Goal: Communication & Community: Ask a question

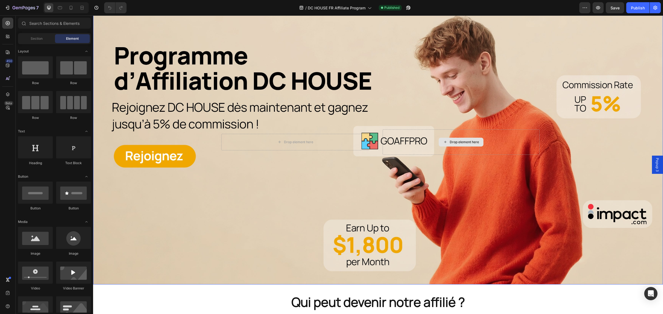
scroll to position [104, 0]
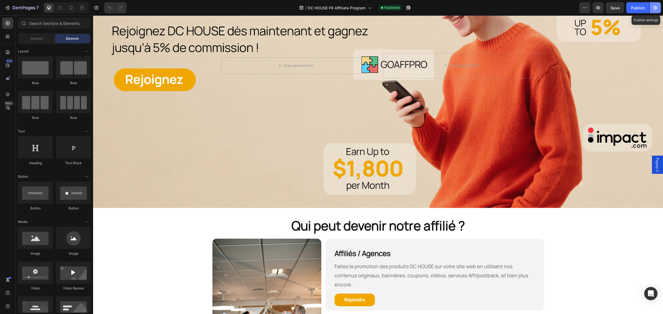
click at [656, 6] on icon "button" at bounding box center [655, 8] width 4 height 4
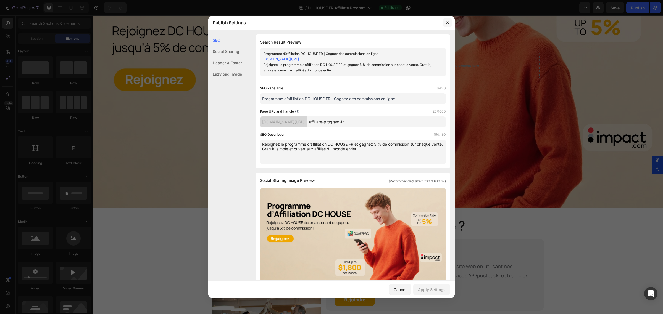
click at [446, 22] on icon "button" at bounding box center [447, 22] width 4 height 4
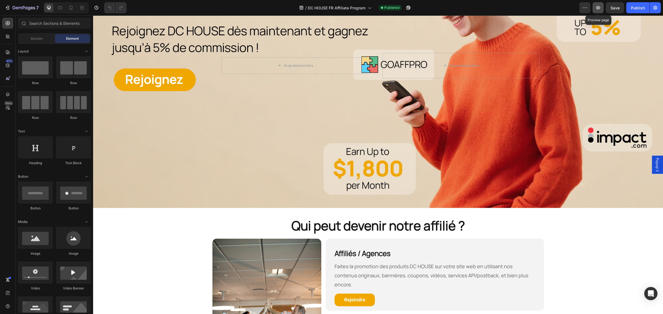
click at [596, 10] on button "button" at bounding box center [598, 7] width 11 height 11
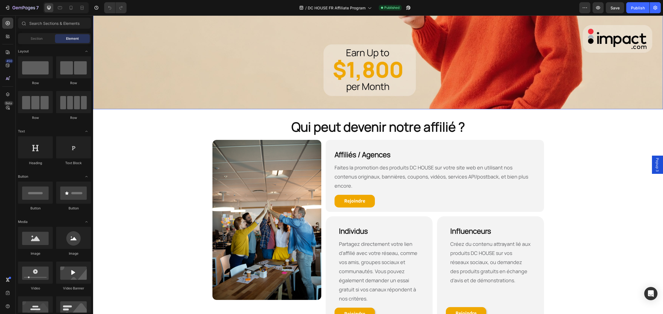
scroll to position [276, 0]
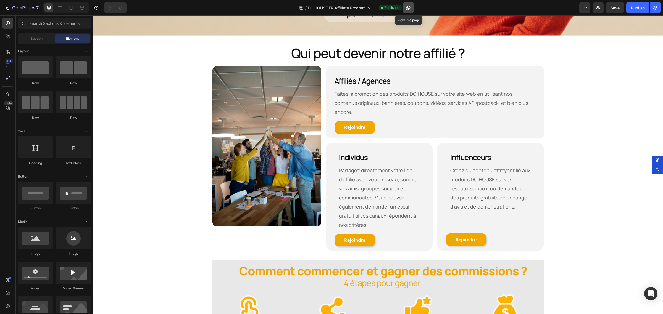
click at [406, 6] on icon "button" at bounding box center [409, 8] width 6 height 6
click at [652, 291] on div "Open Intercom Messenger" at bounding box center [651, 294] width 15 height 15
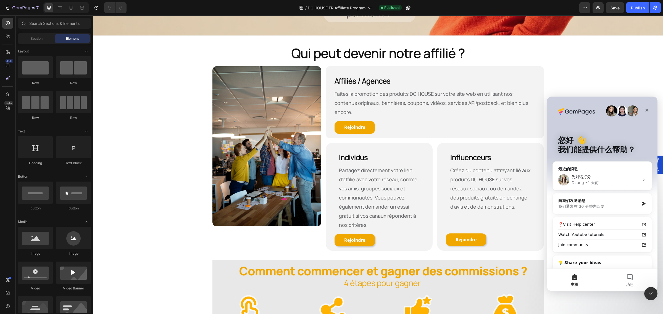
scroll to position [0, 0]
click at [607, 184] on div "Dzung • [DATE]" at bounding box center [606, 183] width 68 height 6
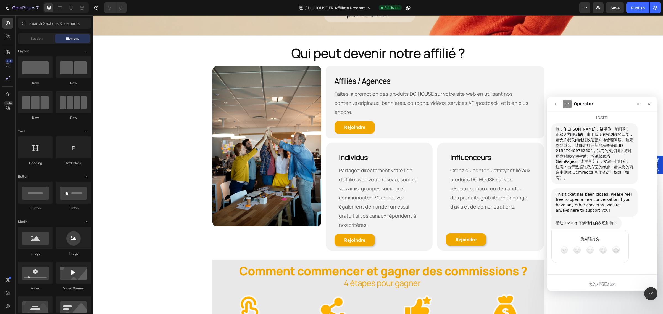
scroll to position [1559, 0]
click at [555, 103] on icon "go back" at bounding box center [556, 104] width 4 height 4
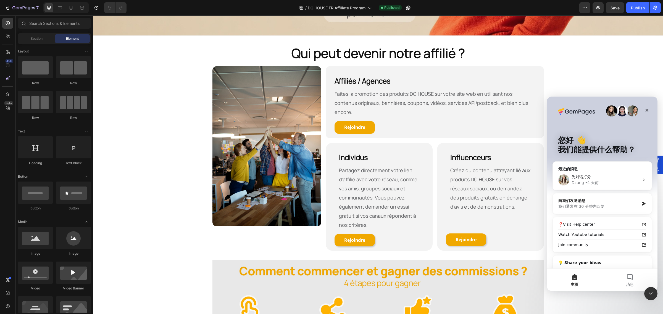
scroll to position [26, 0]
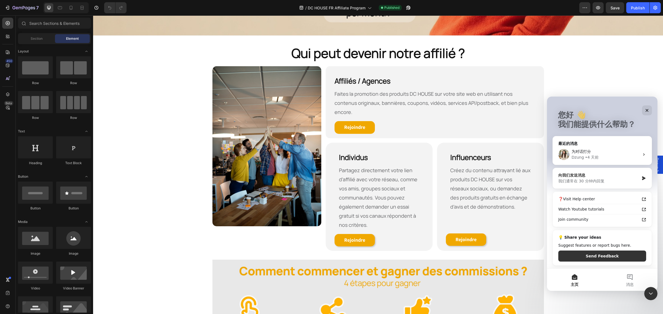
click at [613, 179] on div "我们通常在 30 分钟内回复" at bounding box center [598, 181] width 81 height 6
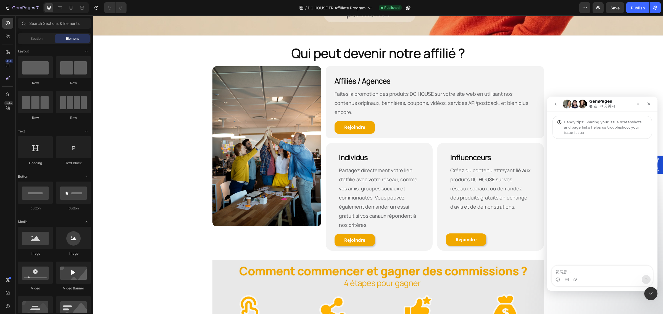
scroll to position [0, 0]
click at [588, 283] on div "Intercom Messenger" at bounding box center [602, 279] width 101 height 9
click at [592, 270] on textarea "发消息..." at bounding box center [602, 270] width 101 height 9
click at [359, 124] on strong "Rejoindre" at bounding box center [354, 127] width 21 height 6
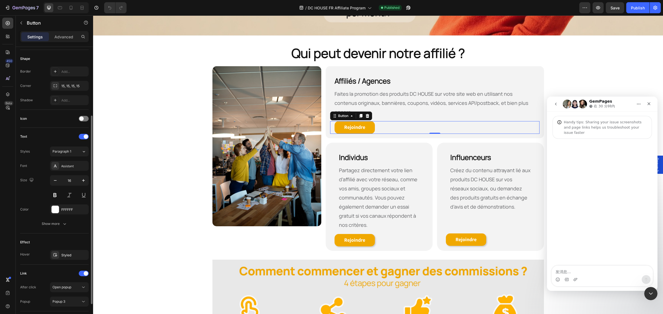
scroll to position [138, 0]
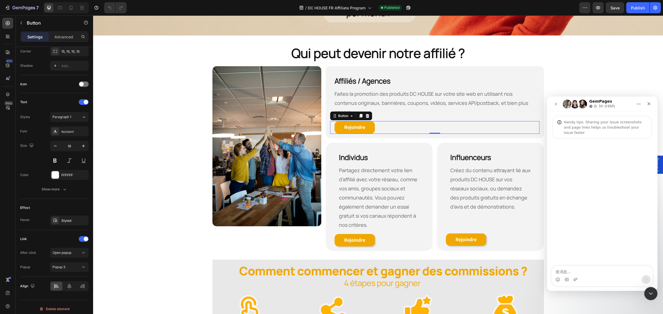
click at [598, 275] on div "Intercom Messenger" at bounding box center [602, 279] width 101 height 9
click at [562, 272] on textarea "发消息..." at bounding box center [602, 270] width 101 height 9
paste textarea "d"
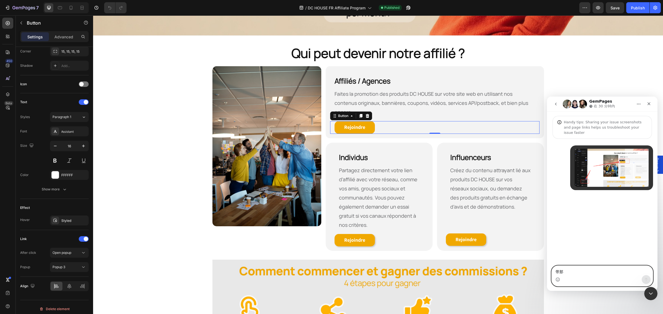
type textarea "带"
type textarea "我"
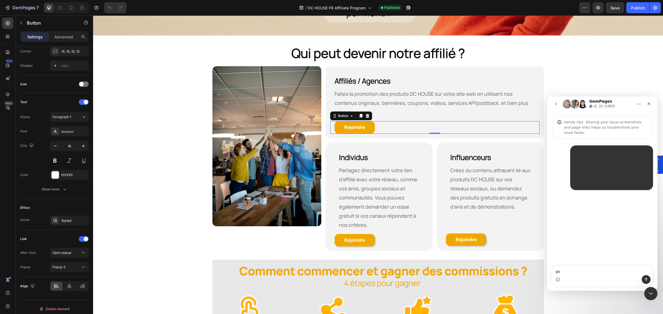
type textarea "s"
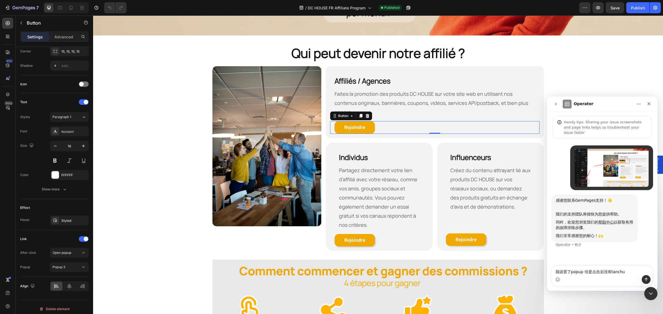
type textarea "我设置了popup 但是点击后没有弹出"
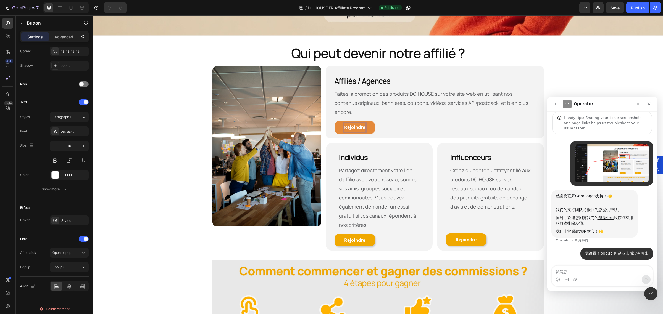
click at [356, 124] on strong "Rejoindre" at bounding box center [354, 127] width 21 height 6
click at [408, 8] on icon "button" at bounding box center [406, 8] width 1 height 1
click at [359, 237] on strong "Rejoindre" at bounding box center [354, 240] width 21 height 6
click at [403, 234] on div "Rejoindre Button 0" at bounding box center [379, 240] width 98 height 13
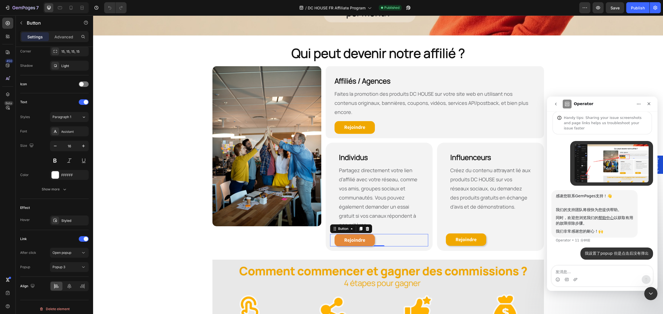
click at [365, 234] on link "Rejoindre" at bounding box center [355, 240] width 40 height 13
click at [392, 234] on div "Rejoindre Button 0" at bounding box center [379, 240] width 98 height 13
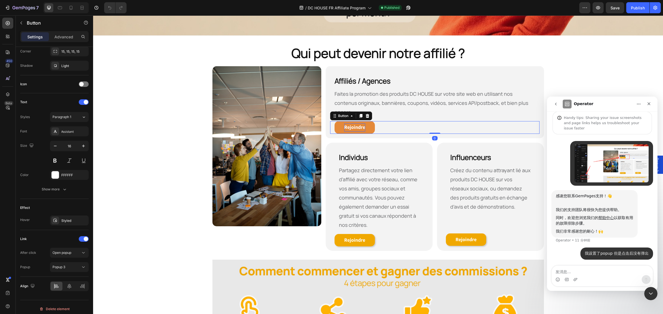
click at [362, 124] on strong "Rejoindre" at bounding box center [354, 127] width 21 height 6
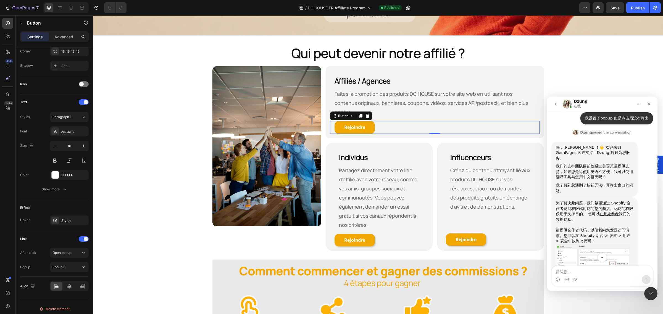
scroll to position [159, 0]
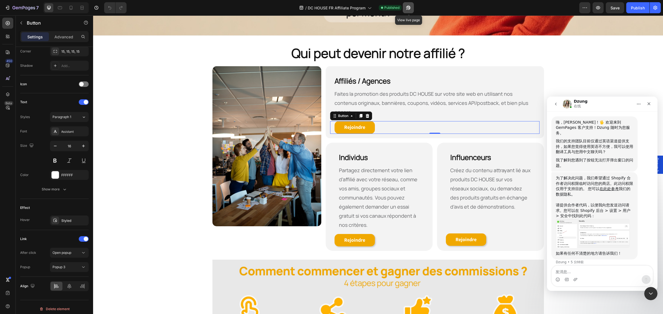
click at [408, 8] on icon "button" at bounding box center [406, 8] width 1 height 1
click at [591, 273] on textarea "发消息..." at bounding box center [602, 270] width 101 height 9
type textarea "应该已经有权限了"
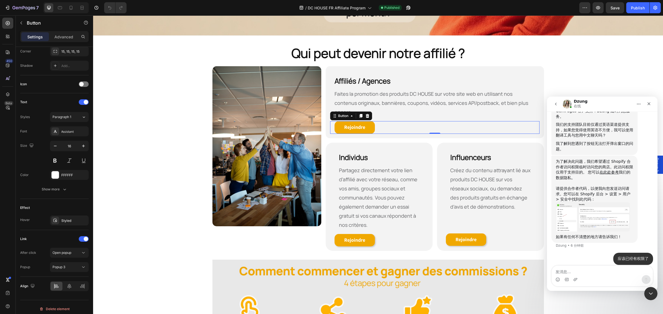
type textarea "w"
type textarea "之"
type textarea "你看一下"
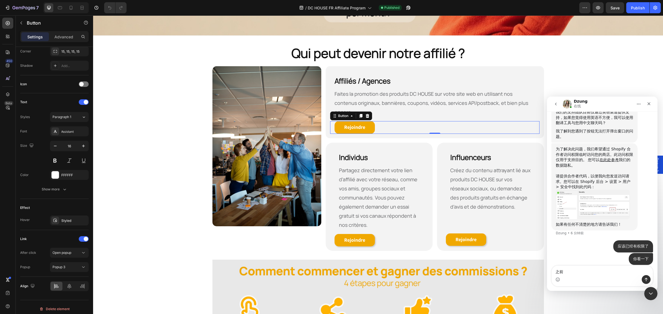
type textarea "之"
click at [598, 270] on textarea "发消息..." at bounding box center [602, 270] width 101 height 9
type textarea "之"
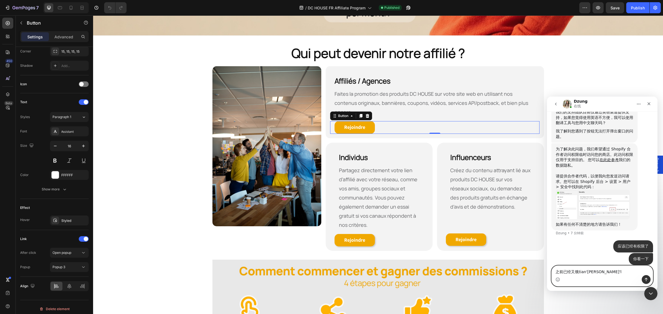
type textarea "之前已经又饿添加过来"
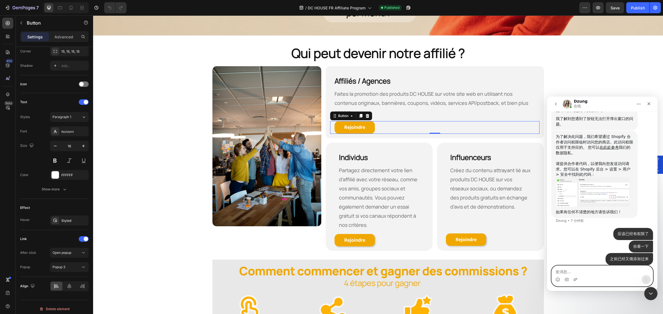
drag, startPoint x: 629, startPoint y: 253, endPoint x: 600, endPoint y: 275, distance: 35.9
click at [600, 275] on textarea "发消息..." at bounding box center [602, 270] width 101 height 9
type textarea "之前已经有添加过了"
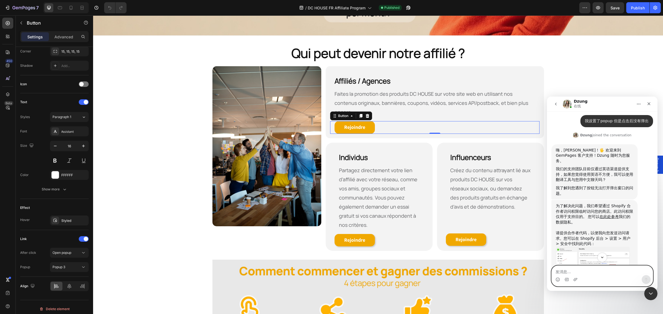
scroll to position [235, 0]
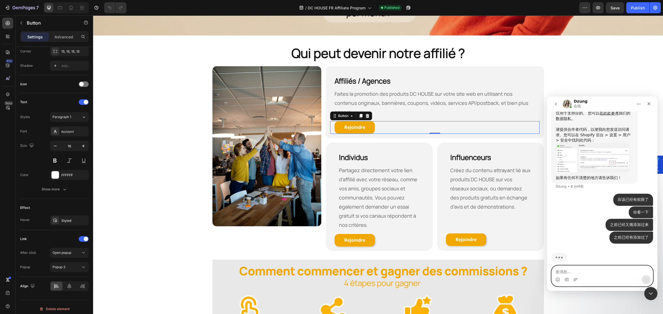
click at [590, 271] on textarea "发消息..." at bounding box center [602, 270] width 101 height 9
type textarea "e"
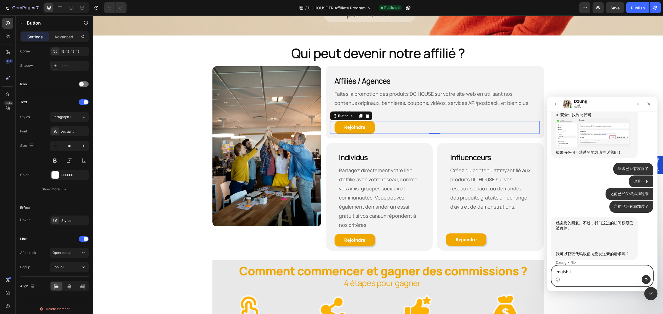
scroll to position [261, 0]
type textarea "engish is ok"
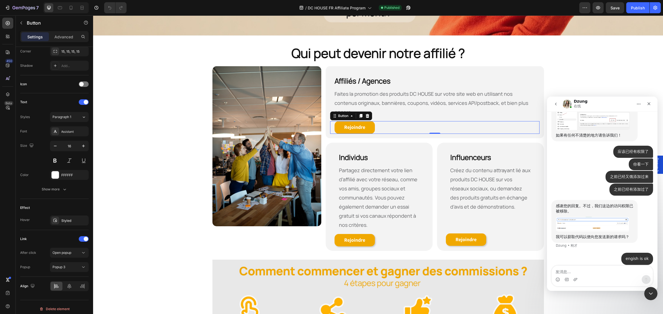
click at [584, 222] on img "Dzung说…" at bounding box center [593, 224] width 74 height 15
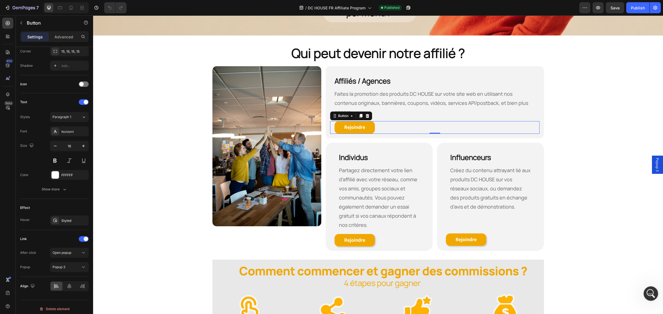
click at [651, 287] on div "打开 Intercom Messenger" at bounding box center [650, 293] width 18 height 18
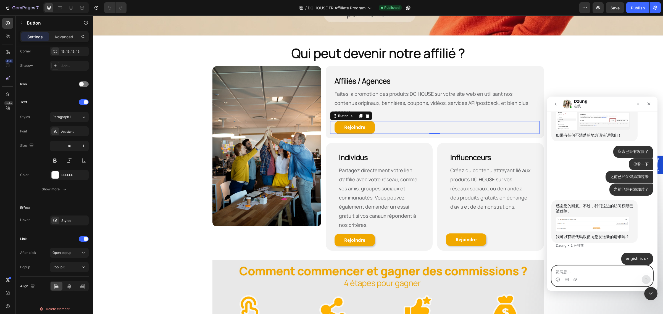
click at [594, 269] on textarea "发消息..." at bounding box center [602, 270] width 101 height 9
paste textarea "9359"
type textarea "9359"
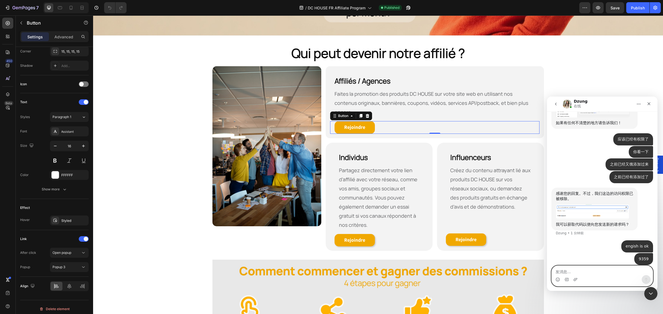
type textarea "s"
type textarea "send application plz"
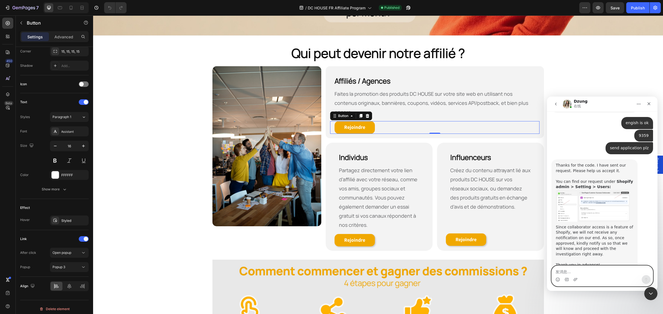
scroll to position [419, 0]
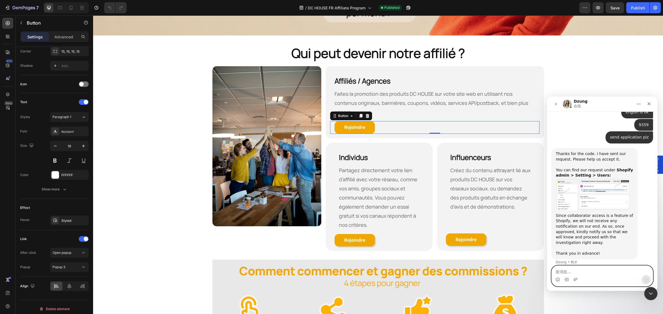
click at [591, 275] on textarea "发消息..." at bounding box center [602, 270] width 101 height 9
type textarea "O"
type textarea "他"
type textarea "i have done it"
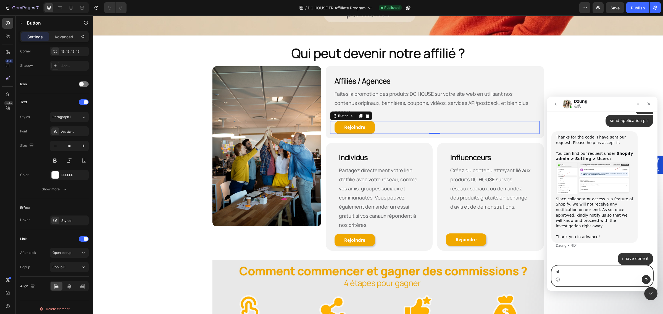
type textarea "plz"
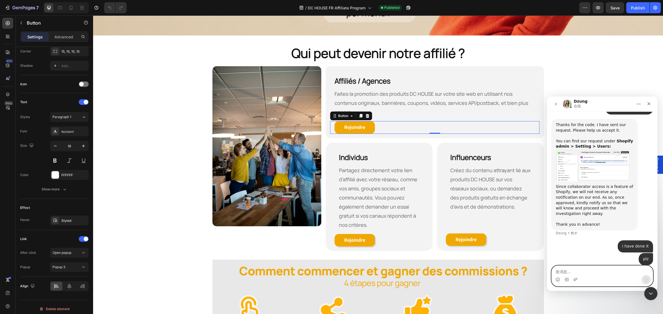
click at [582, 272] on textarea "发消息..." at bounding box center [602, 270] width 101 height 9
type textarea "plz check"
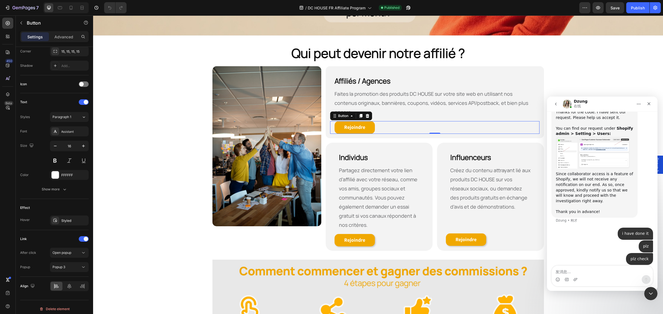
scroll to position [481, 0]
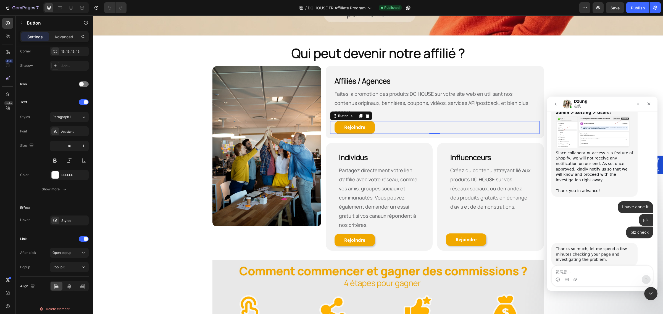
drag, startPoint x: 579, startPoint y: 278, endPoint x: 582, endPoint y: 273, distance: 5.7
click at [579, 277] on div "Intercom Messenger" at bounding box center [602, 279] width 101 height 9
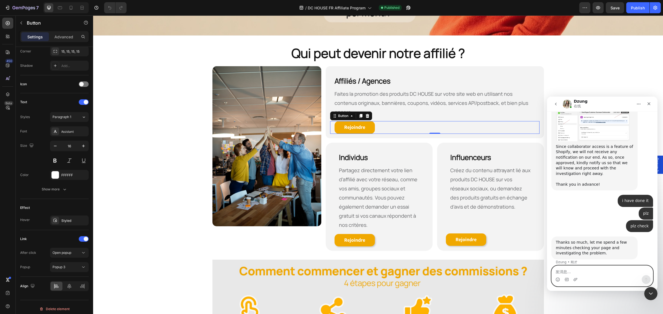
click at [583, 271] on textarea "发消息..." at bounding box center [602, 270] width 101 height 9
paste textarea "t"
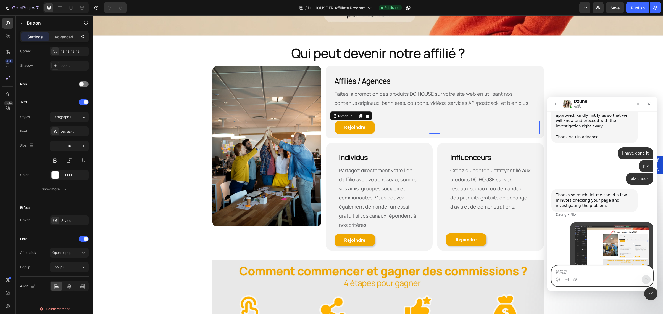
scroll to position [541, 0]
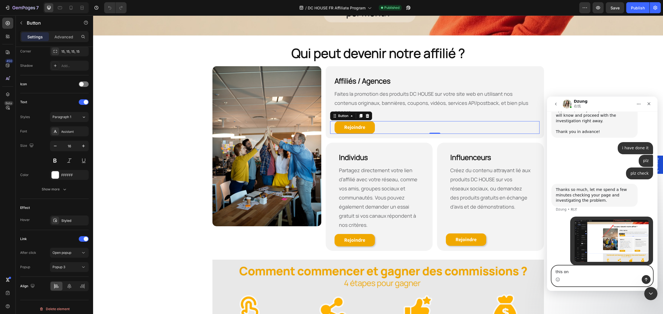
type textarea "this one"
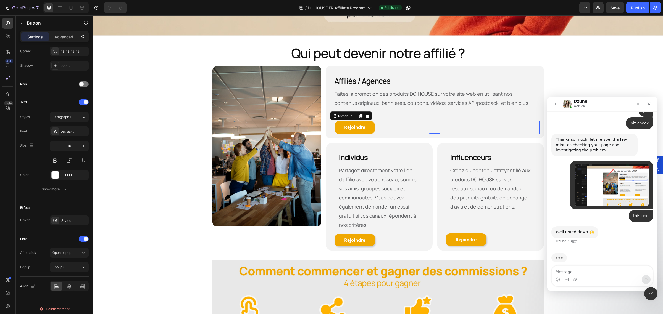
scroll to position [591, 0]
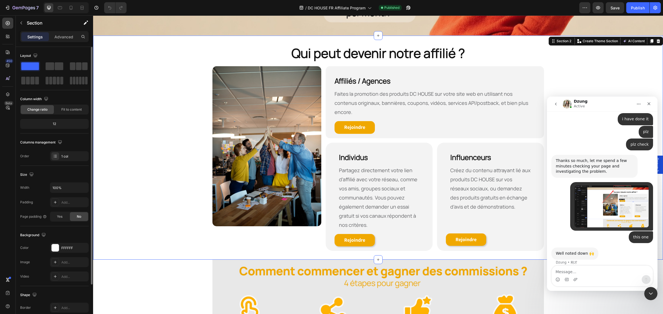
click at [168, 223] on div "Qui peut devenir notre affilié ? Heading Row Image Affiliés / Agences Heading F…" at bounding box center [378, 147] width 570 height 207
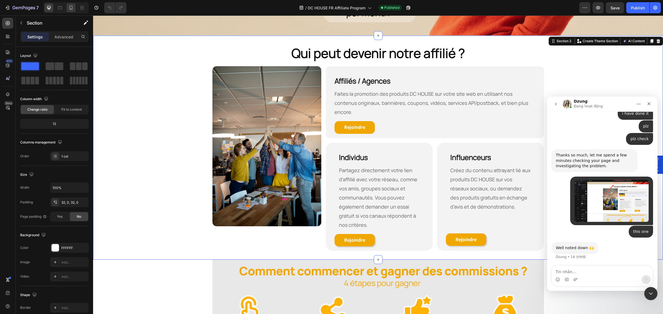
scroll to position [570, 0]
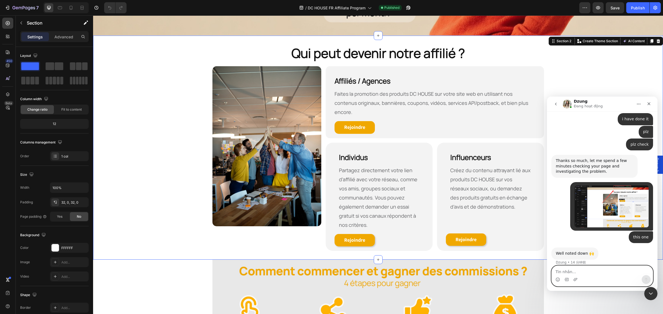
click at [589, 268] on textarea "Tin nhắn..." at bounding box center [602, 270] width 101 height 9
type textarea "Hello"
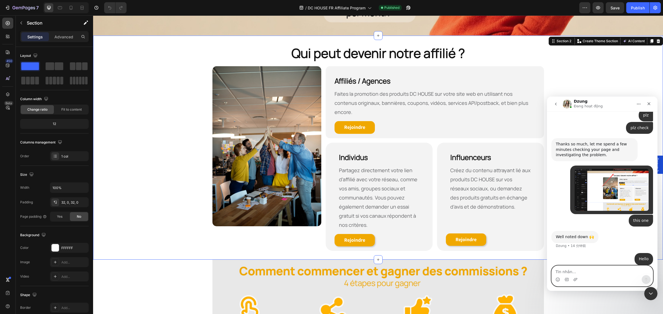
click at [602, 267] on textarea "Tin nhắn..." at bounding box center [602, 270] width 101 height 9
type textarea "are you still here"
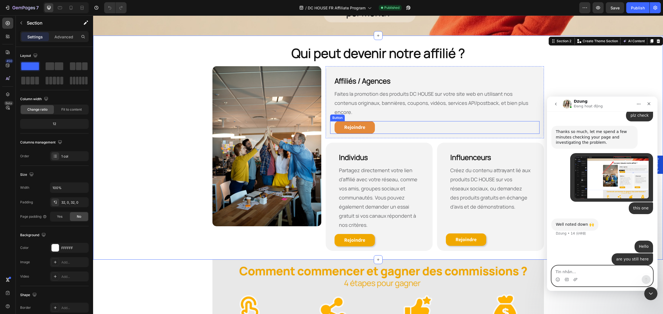
scroll to position [620, 0]
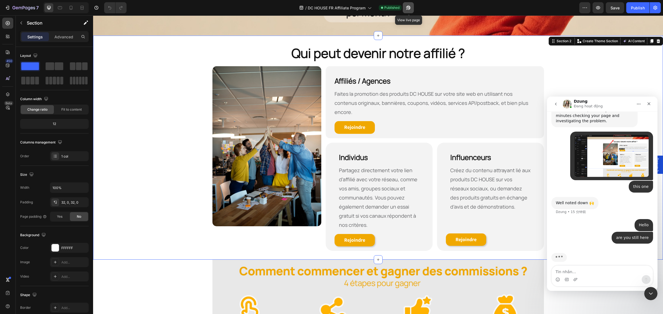
click at [410, 7] on icon "button" at bounding box center [409, 8] width 6 height 6
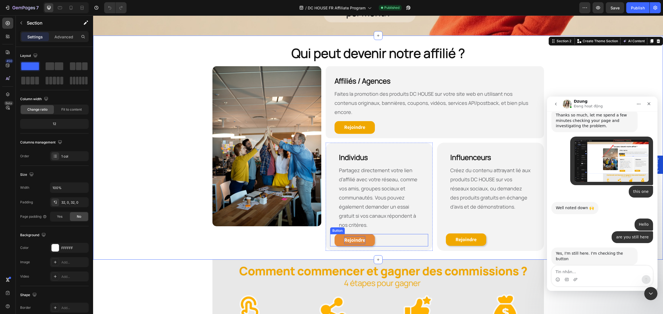
click at [346, 237] on strong "Rejoindre" at bounding box center [354, 240] width 21 height 6
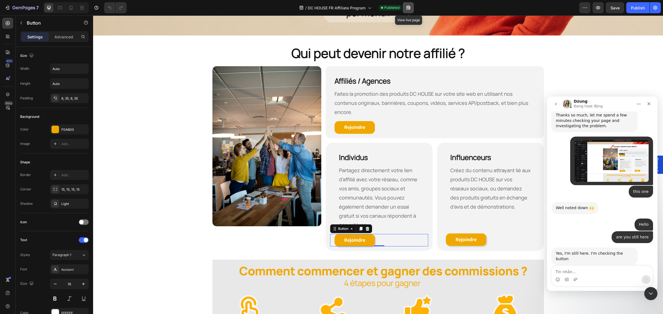
click at [406, 9] on icon "button" at bounding box center [409, 8] width 6 height 6
click at [585, 271] on textarea "Tin nhắn..." at bounding box center [602, 270] width 101 height 9
drag, startPoint x: 282, startPoint y: 295, endPoint x: 311, endPoint y: 284, distance: 30.9
click at [282, 295] on img at bounding box center [377, 315] width 331 height 110
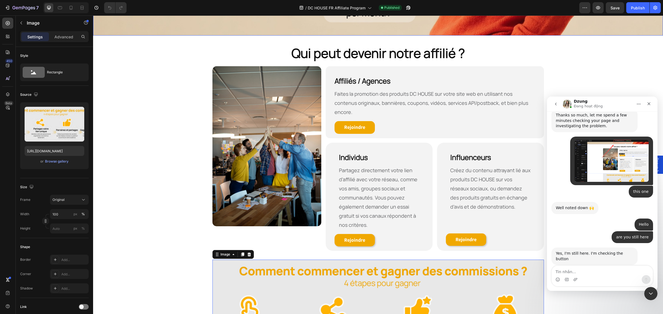
click at [146, 93] on div "Qui peut devenir notre affilié ? Heading Row Image Affiliés / Agences Heading F…" at bounding box center [378, 147] width 570 height 207
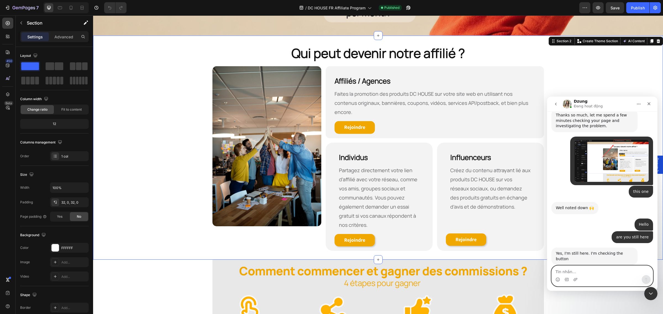
click at [584, 272] on textarea "Tin nhắn..." at bounding box center [602, 270] width 101 height 9
paste textarea "I encountered the same problem while modifying another site, but after the tech…"
type textarea "I encountered the same problem while modifying another site, but after the tech…"
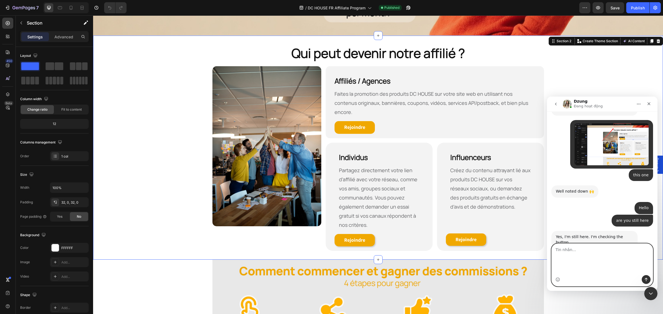
scroll to position [653, 0]
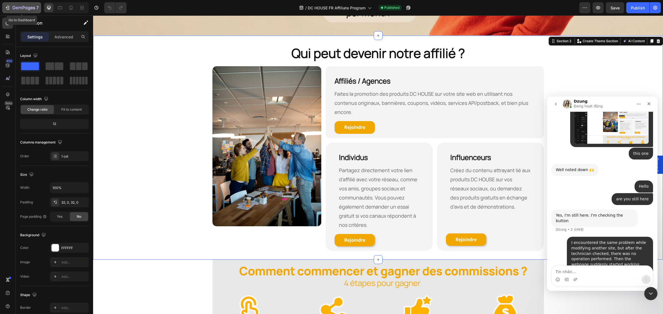
click at [3, 8] on button "7" at bounding box center [21, 7] width 39 height 11
